Goal: Information Seeking & Learning: Find specific fact

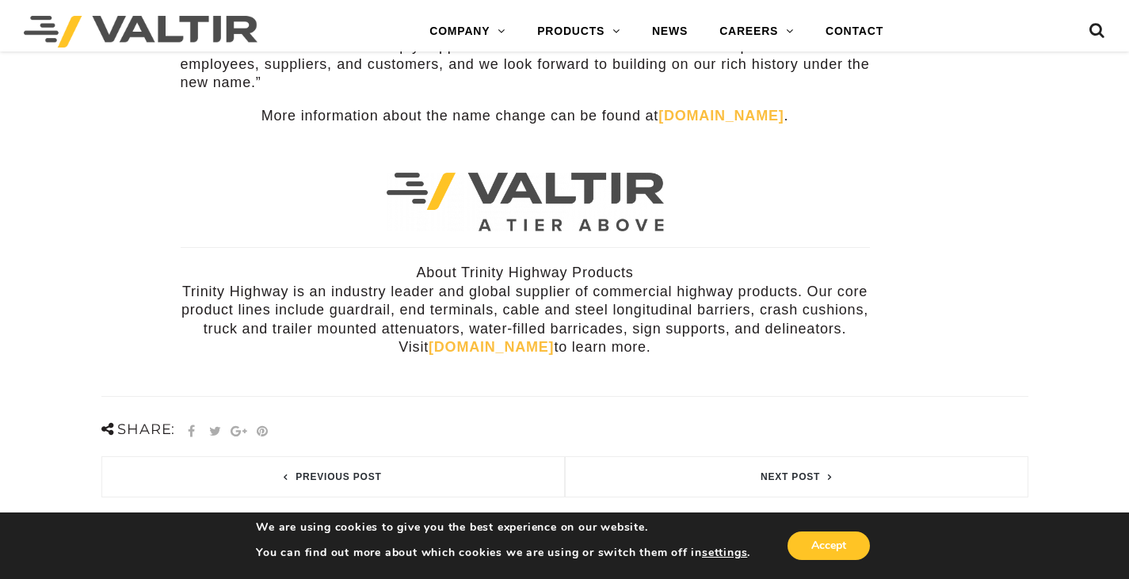
scroll to position [554, 0]
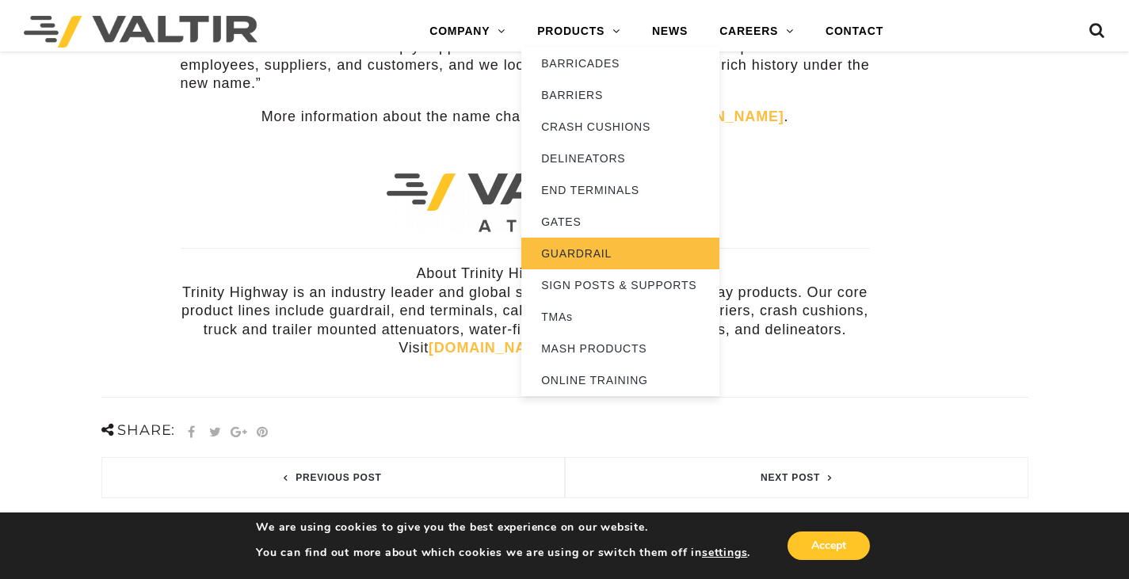
click at [590, 249] on link "GUARDRAIL" at bounding box center [620, 254] width 198 height 32
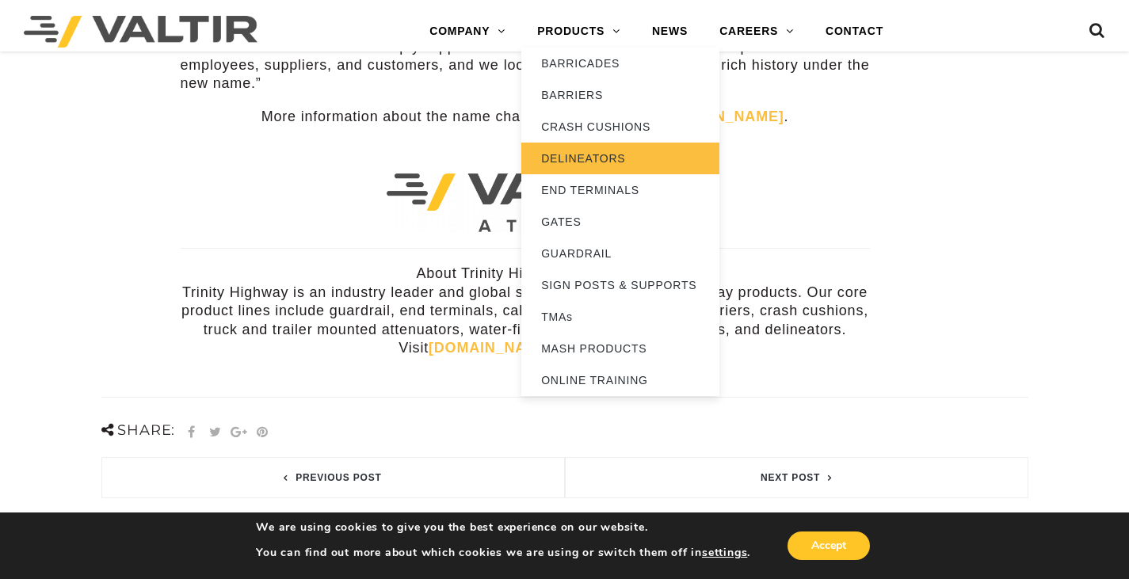
click at [632, 157] on link "DELINEATORS" at bounding box center [620, 159] width 198 height 32
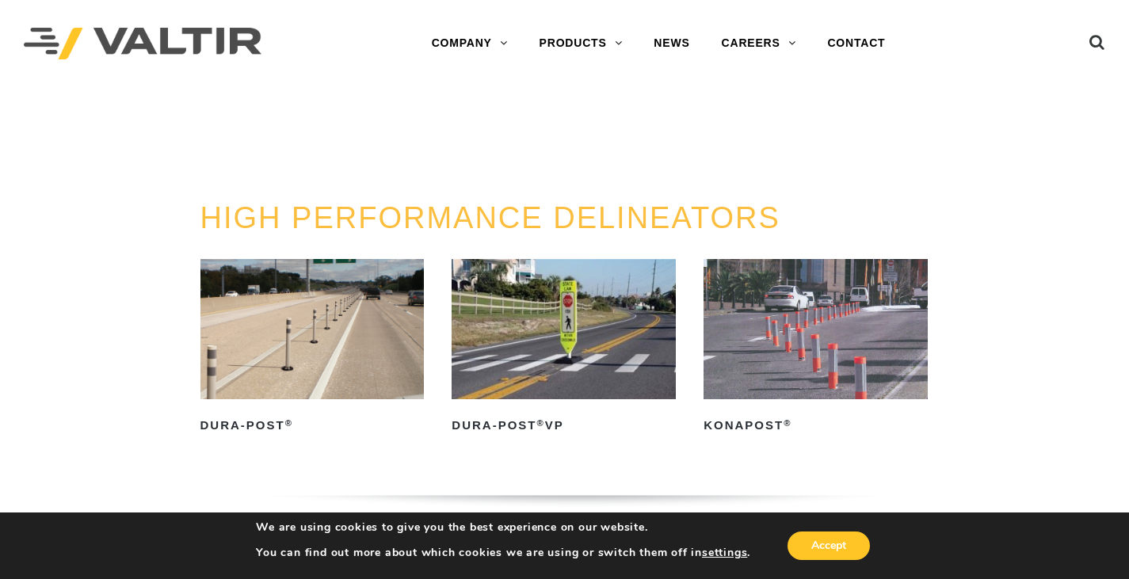
click at [573, 306] on img at bounding box center [563, 329] width 224 height 140
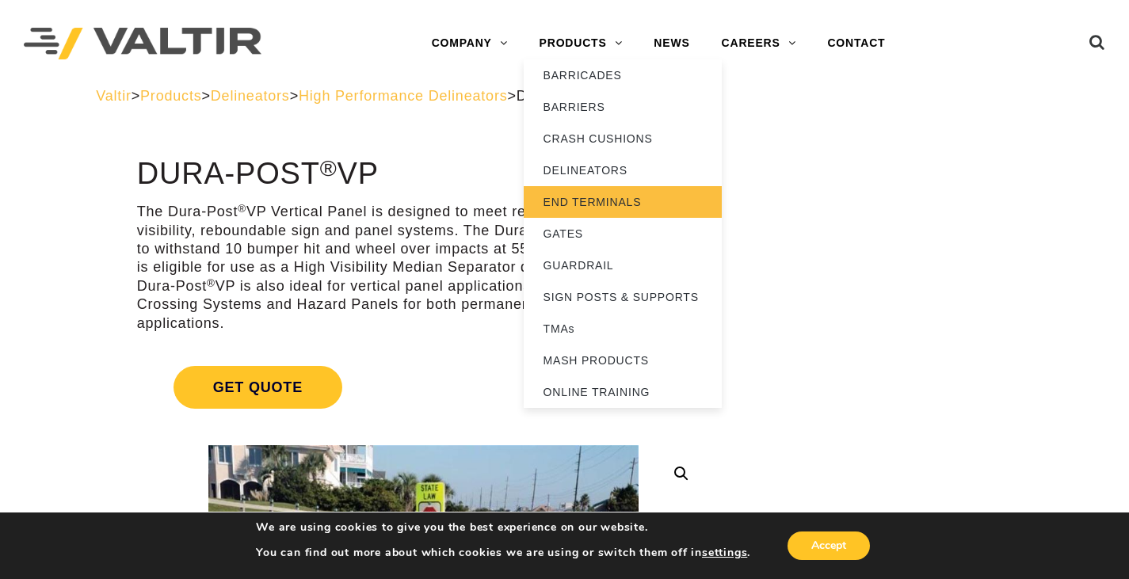
click at [628, 200] on link "END TERMINALS" at bounding box center [622, 202] width 198 height 32
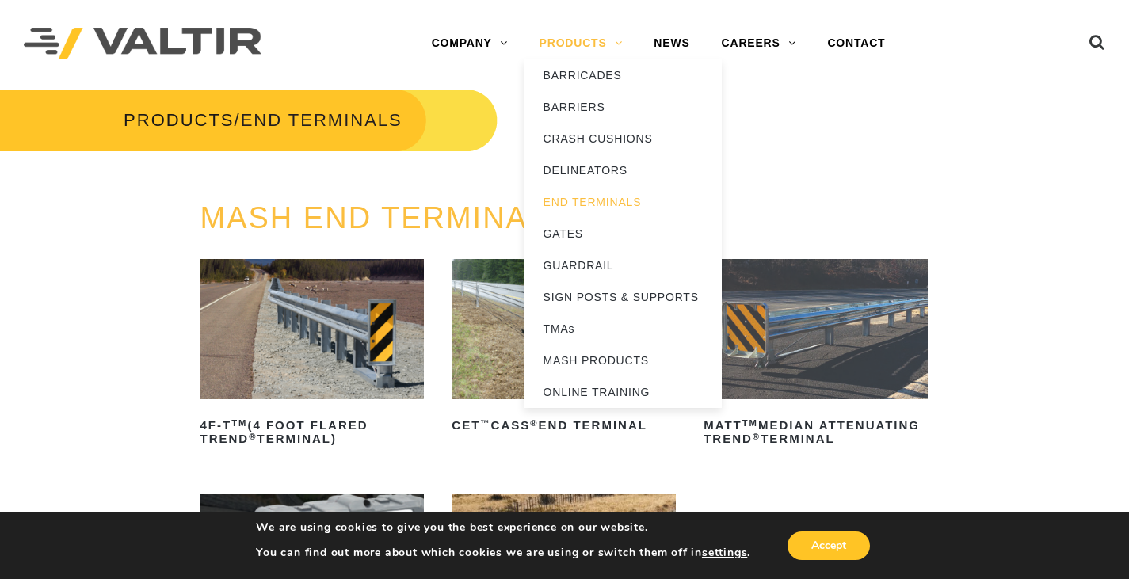
click at [563, 38] on link "PRODUCTS" at bounding box center [580, 44] width 115 height 32
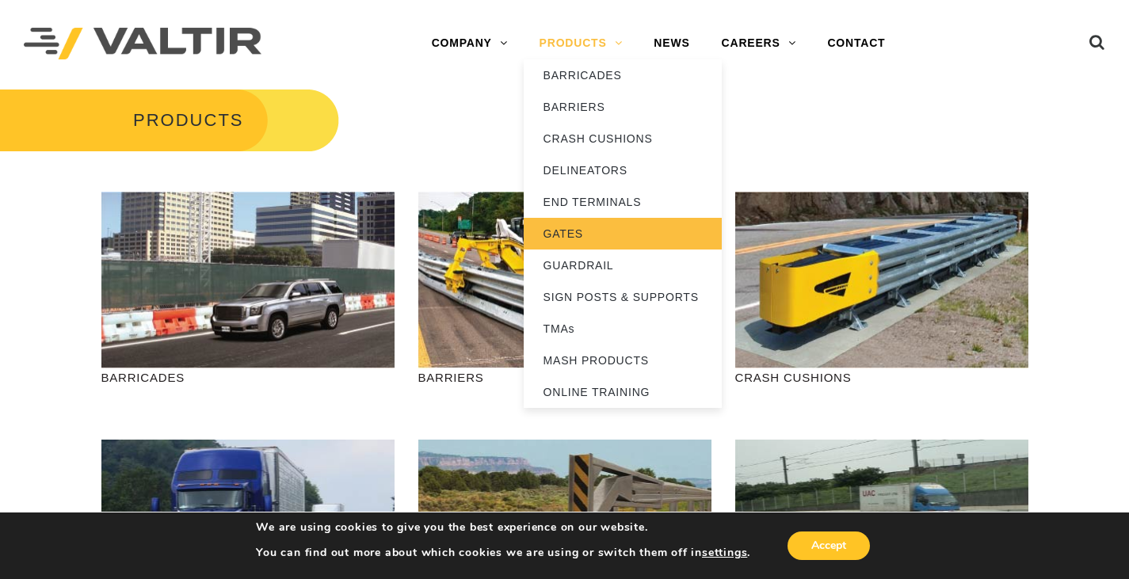
click at [588, 231] on link "GATES" at bounding box center [622, 234] width 198 height 32
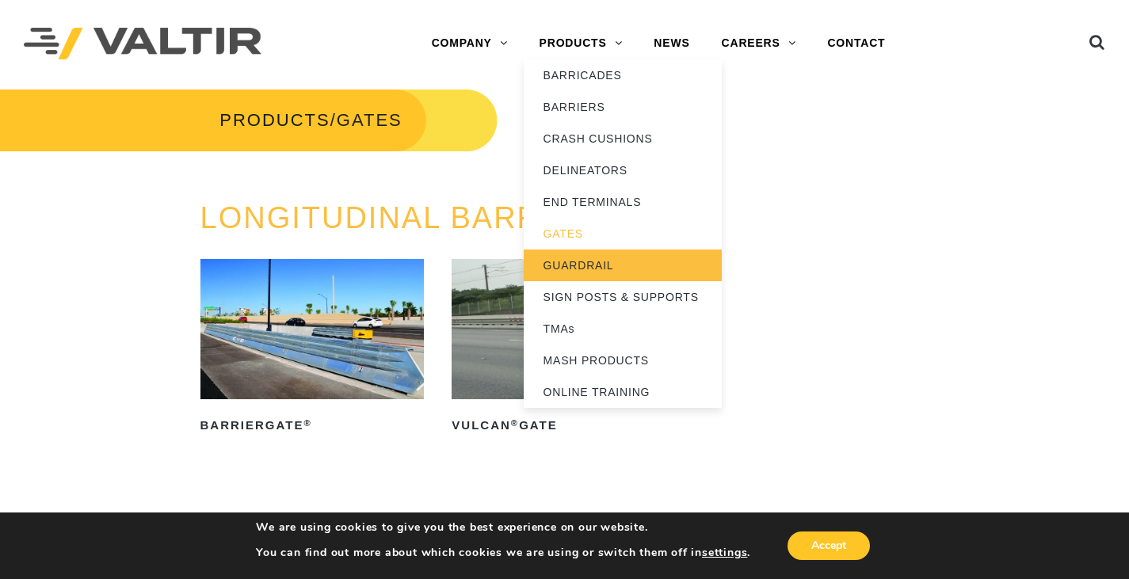
click at [592, 262] on link "GUARDRAIL" at bounding box center [622, 265] width 198 height 32
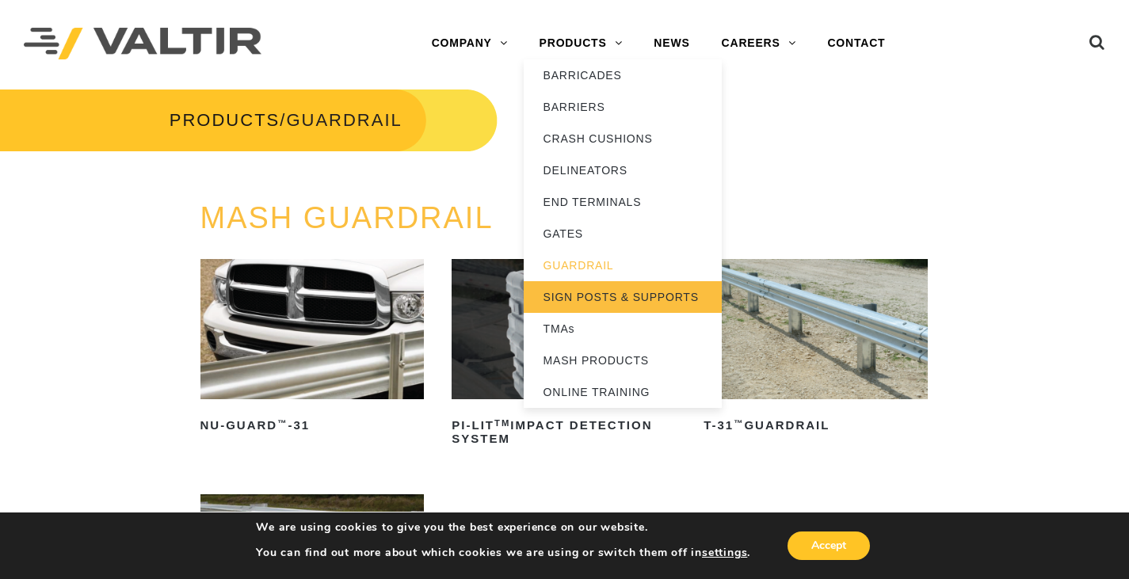
click at [590, 296] on link "SIGN POSTS & SUPPORTS" at bounding box center [622, 297] width 198 height 32
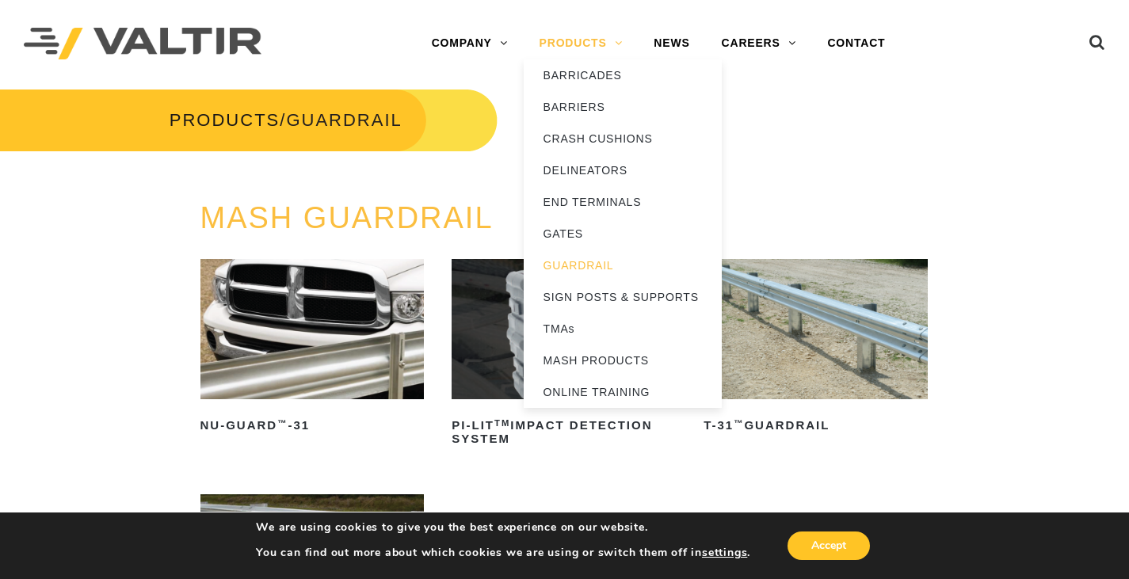
click at [584, 39] on link "PRODUCTS" at bounding box center [580, 44] width 115 height 32
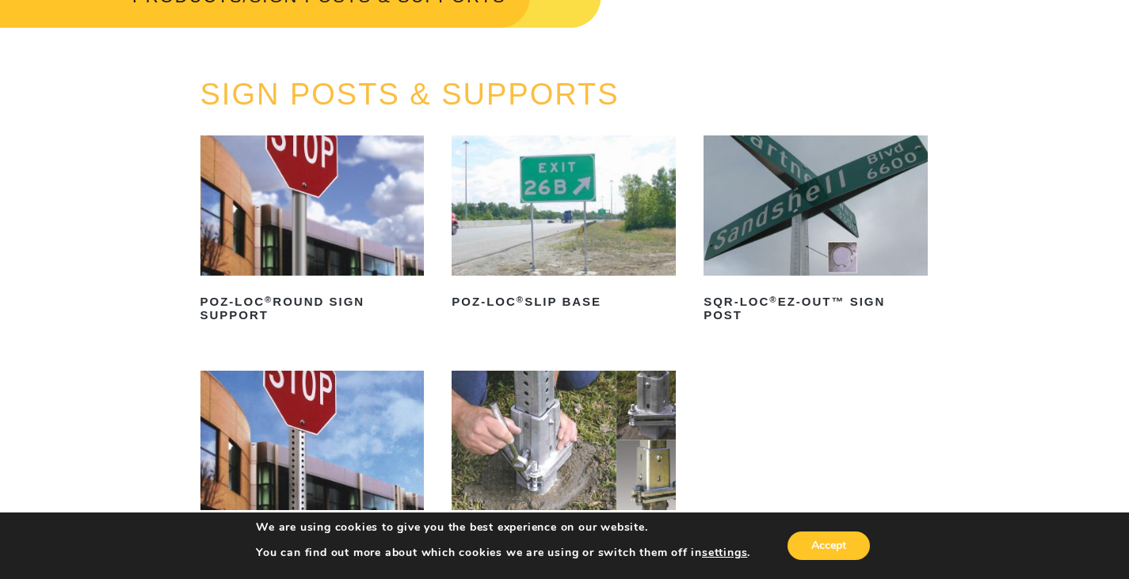
scroll to position [79, 0]
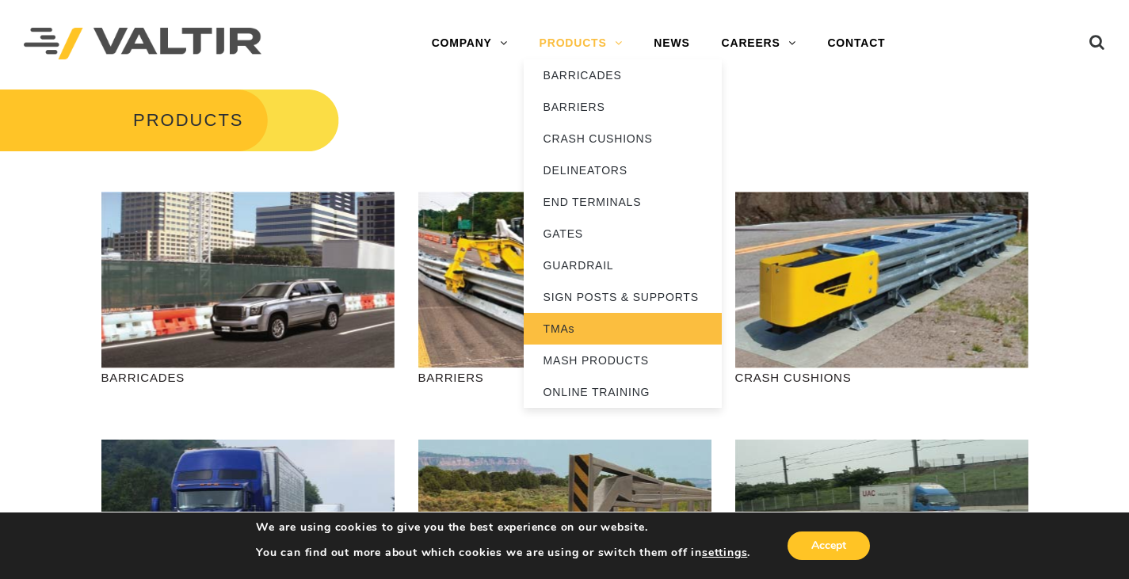
click at [579, 325] on link "TMAs" at bounding box center [622, 329] width 198 height 32
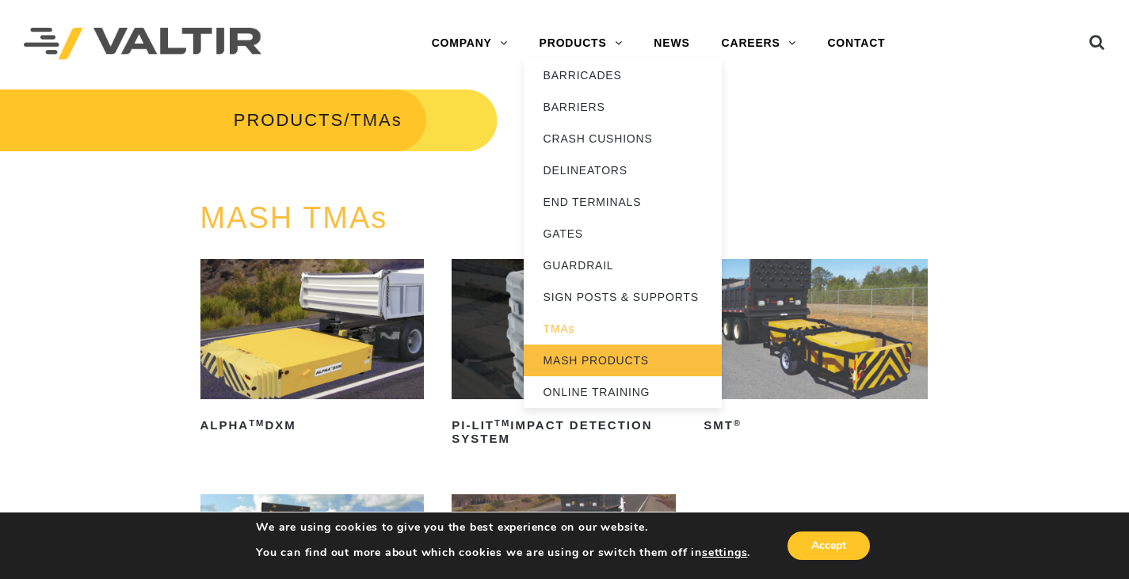
click at [593, 358] on link "MASH PRODUCTS" at bounding box center [622, 361] width 198 height 32
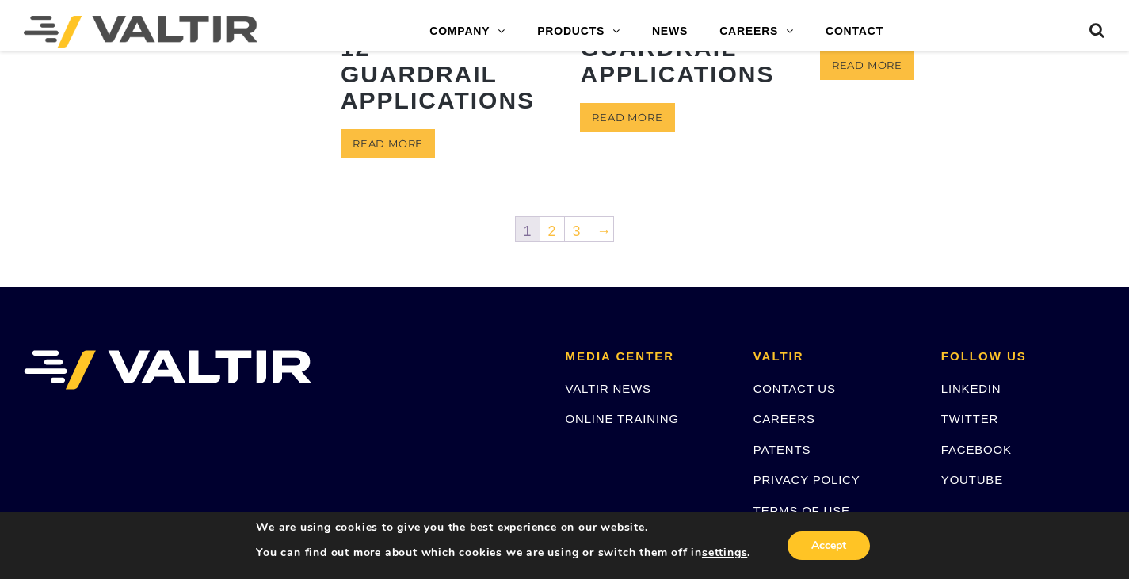
scroll to position [1030, 0]
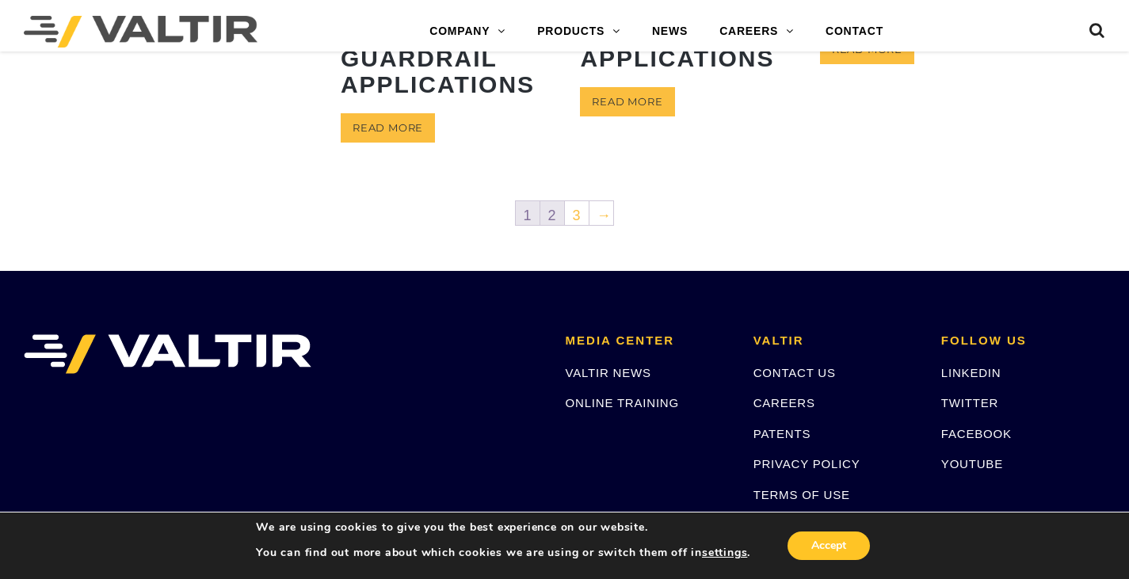
click at [550, 209] on link "2" at bounding box center [552, 213] width 24 height 24
click at [574, 212] on link "3" at bounding box center [577, 213] width 24 height 24
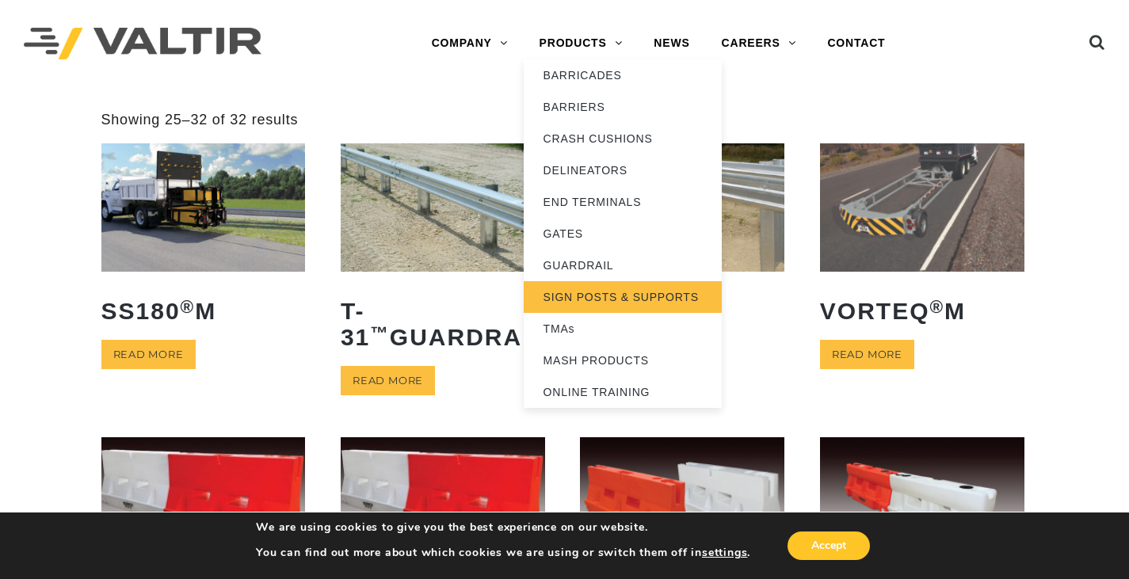
click at [617, 295] on link "SIGN POSTS & SUPPORTS" at bounding box center [622, 297] width 198 height 32
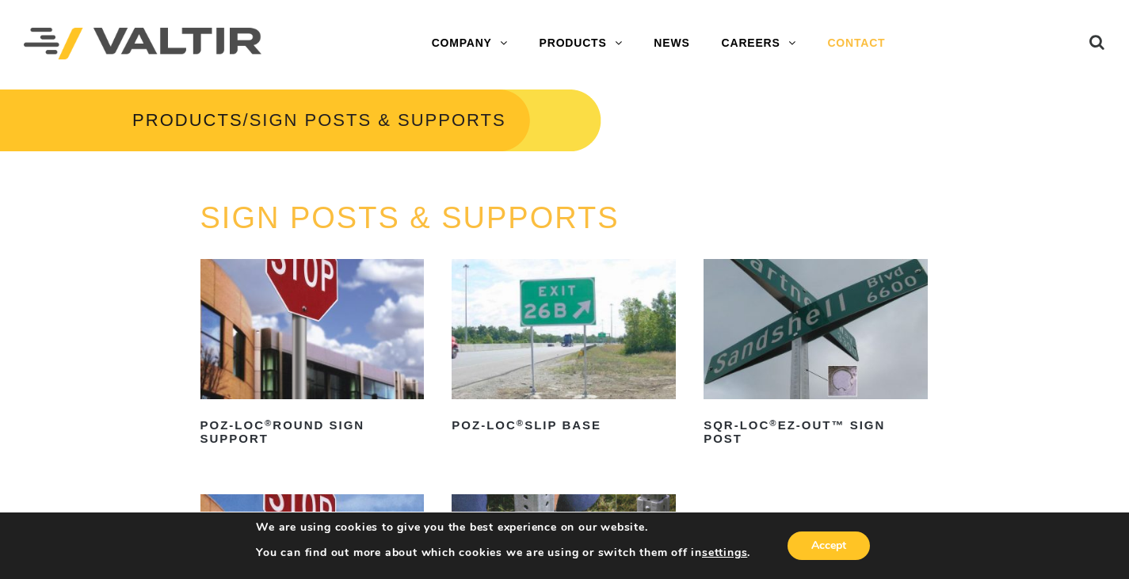
click at [854, 40] on link "CONTACT" at bounding box center [855, 44] width 89 height 32
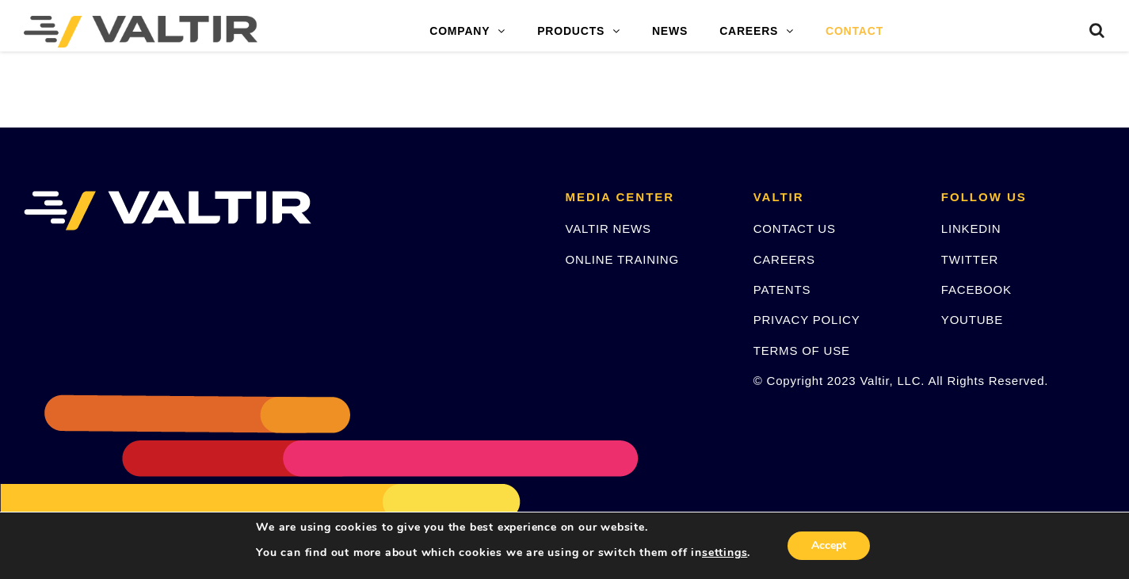
scroll to position [2207, 0]
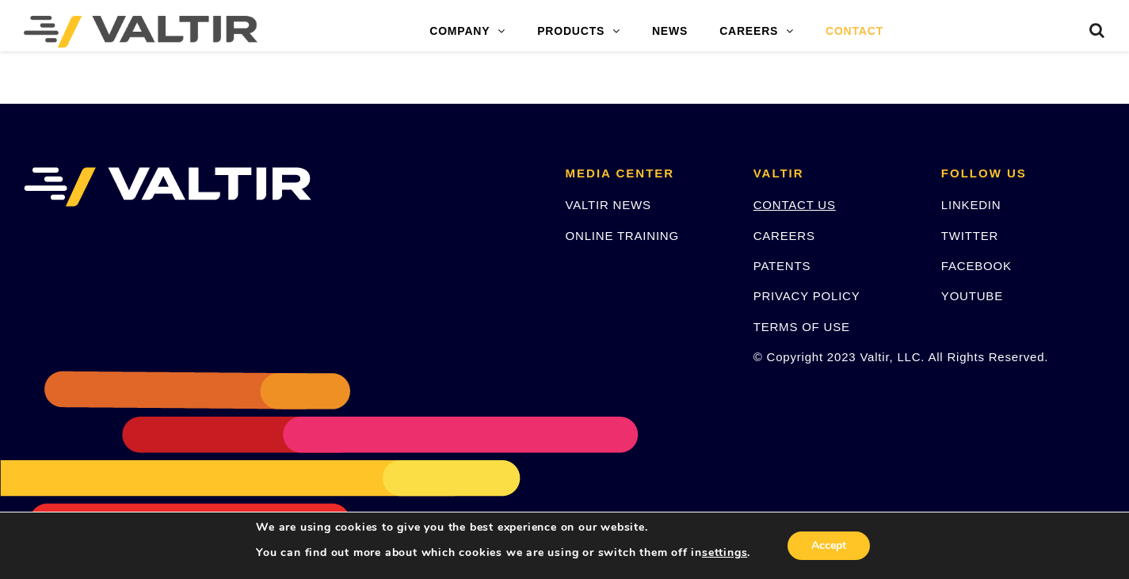
click at [787, 202] on link "CONTACT US" at bounding box center [794, 204] width 82 height 13
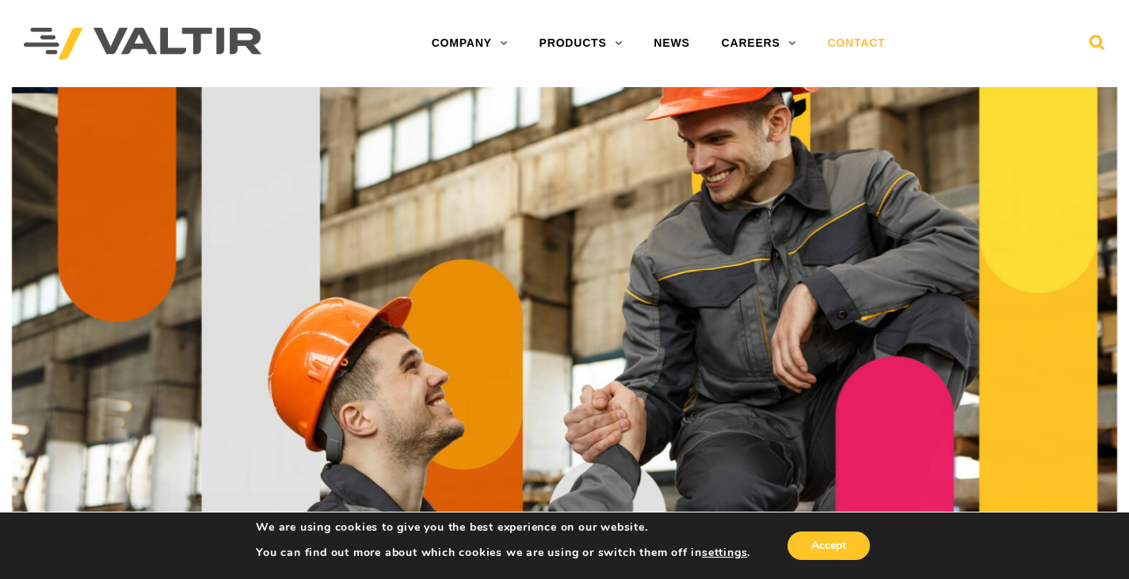
click at [1096, 36] on icon at bounding box center [1097, 46] width 16 height 24
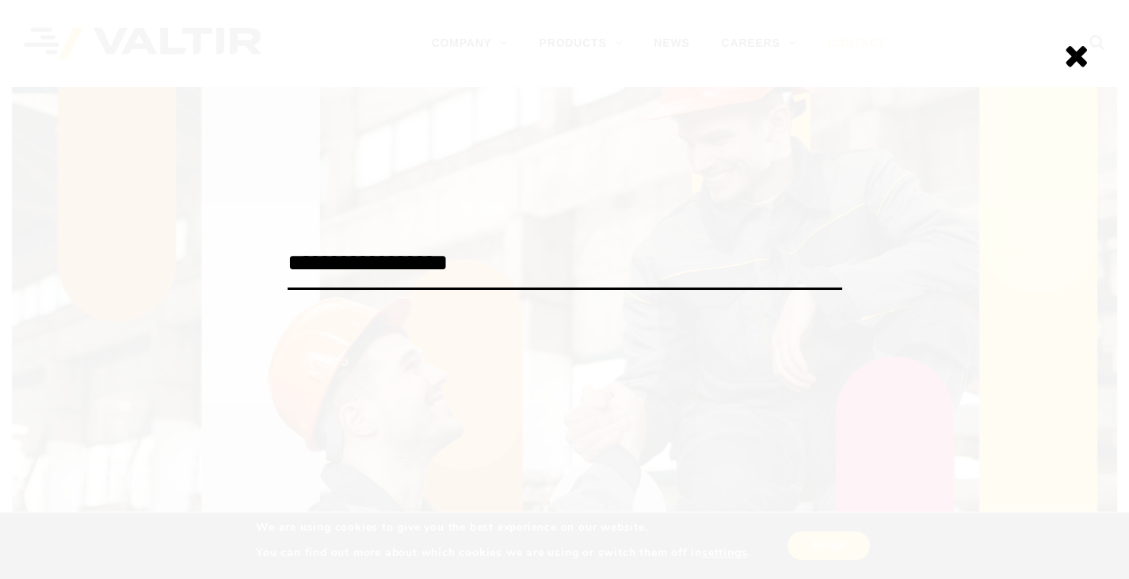
drag, startPoint x: 310, startPoint y: 261, endPoint x: 222, endPoint y: 277, distance: 90.1
click at [222, 277] on div "**********" at bounding box center [564, 289] width 1129 height 579
click at [469, 263] on input "**********" at bounding box center [564, 264] width 554 height 52
type input "**********"
click input "******" at bounding box center [0, 0] width 0 height 0
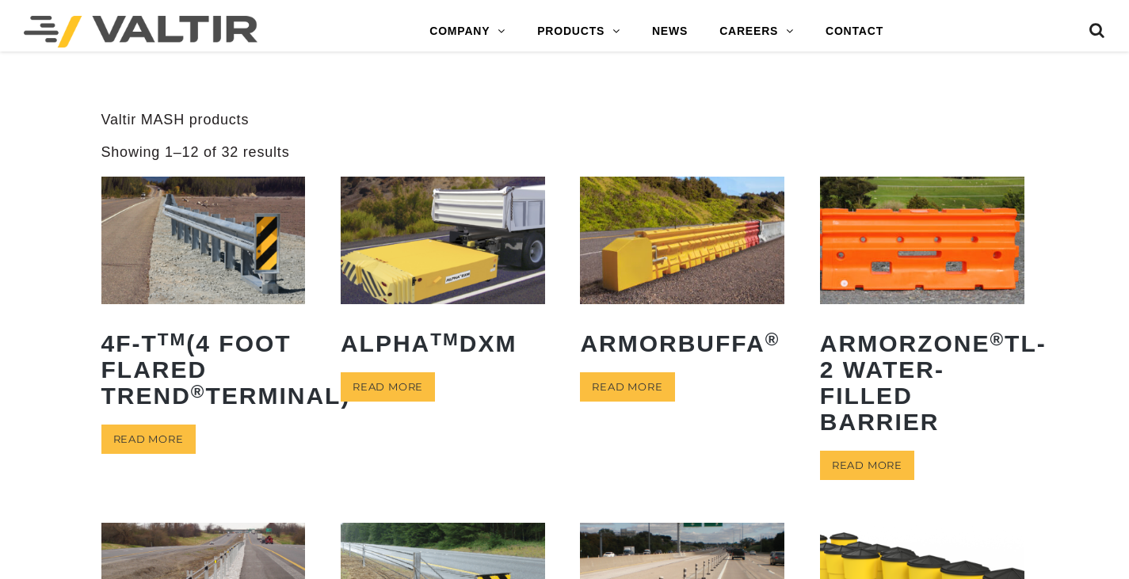
scroll to position [1030, 0]
